Goal: Task Accomplishment & Management: Manage account settings

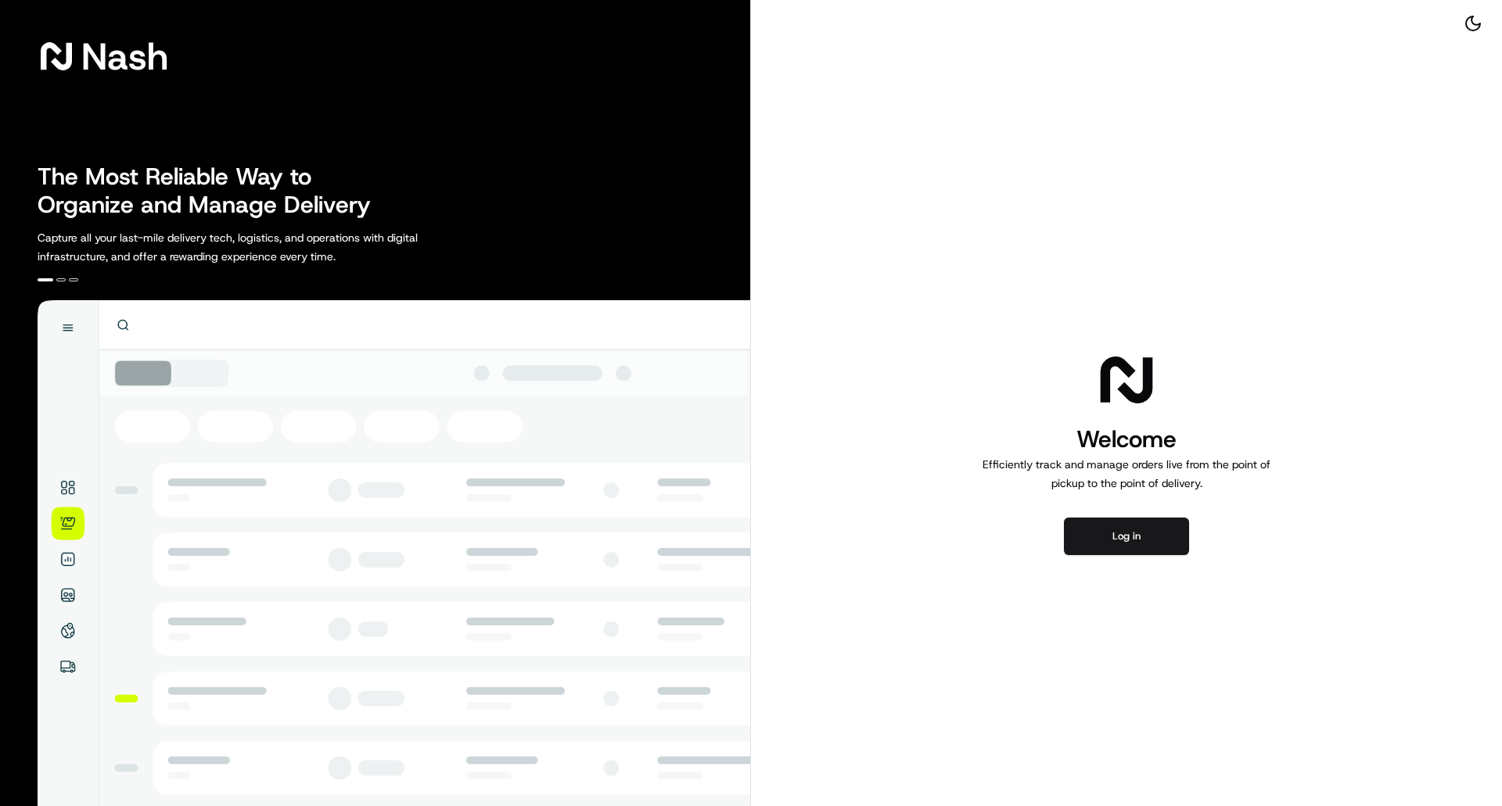
drag, startPoint x: 1111, startPoint y: 547, endPoint x: 921, endPoint y: 518, distance: 192.2
click at [921, 518] on div "Welcome Efficiently track and manage orders live from the point of pickup to th…" at bounding box center [1126, 451] width 751 height 903
click at [1108, 540] on button "Log in" at bounding box center [1126, 537] width 125 height 38
